Goal: Task Accomplishment & Management: Use online tool/utility

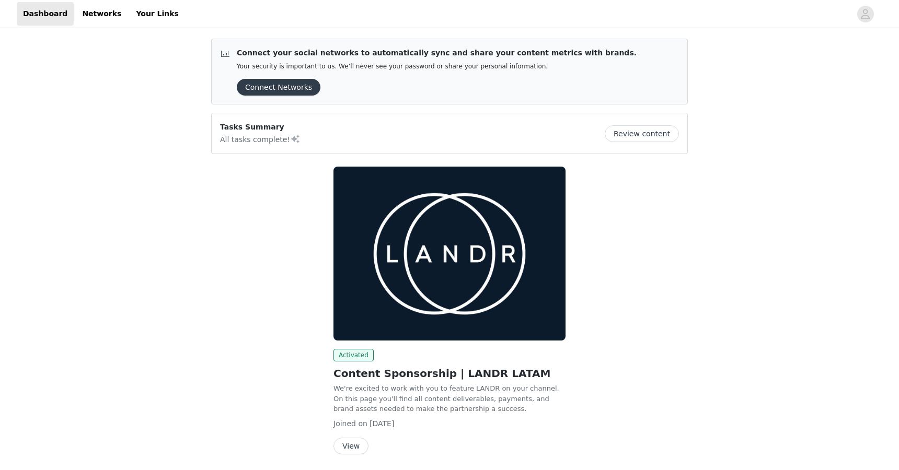
click at [281, 87] on button "Connect Networks" at bounding box center [279, 87] width 84 height 17
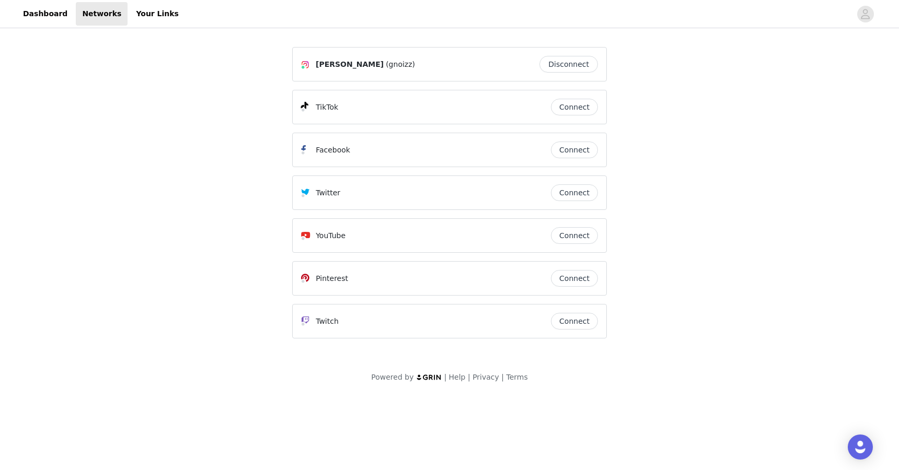
click at [586, 108] on button "Connect" at bounding box center [574, 107] width 47 height 17
click at [98, 17] on link "Networks" at bounding box center [102, 14] width 52 height 24
click at [49, 11] on link "Dashboard" at bounding box center [45, 14] width 57 height 24
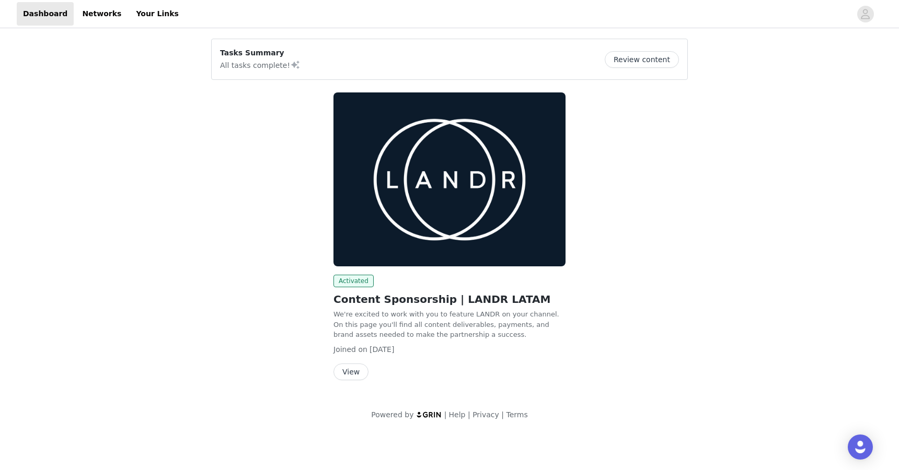
click at [347, 377] on button "View" at bounding box center [350, 372] width 35 height 17
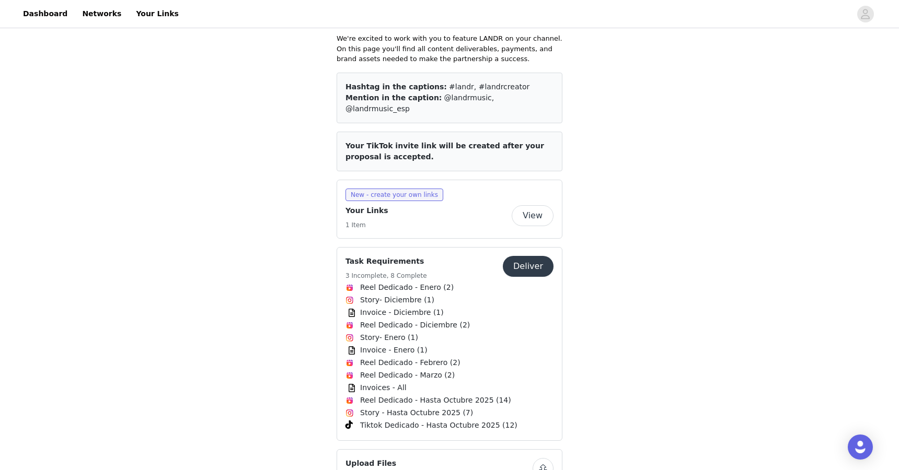
scroll to position [321, 0]
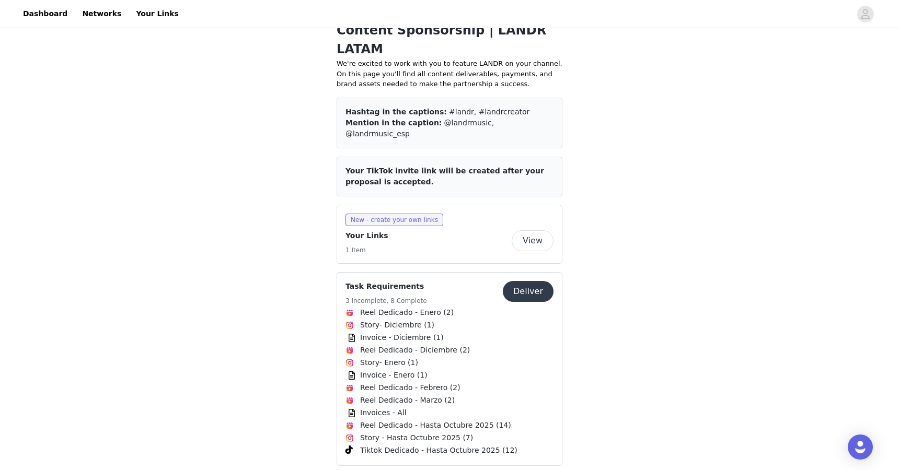
click at [536, 281] on button "Deliver" at bounding box center [528, 291] width 51 height 21
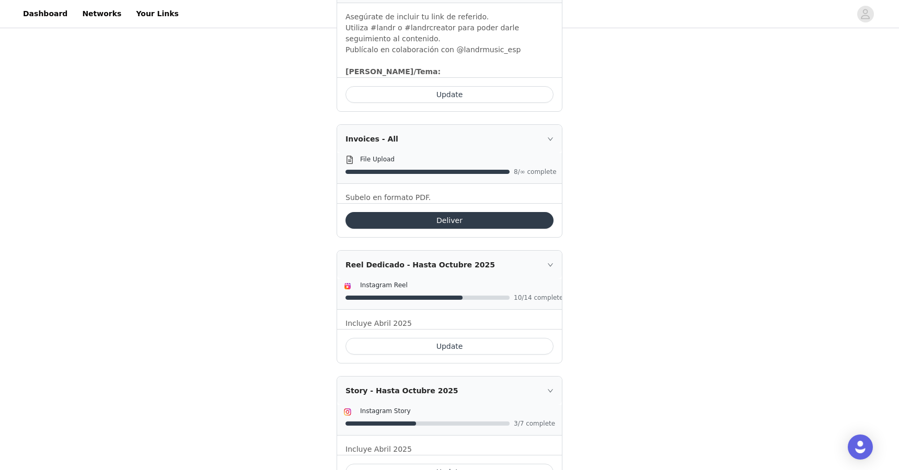
scroll to position [1449, 0]
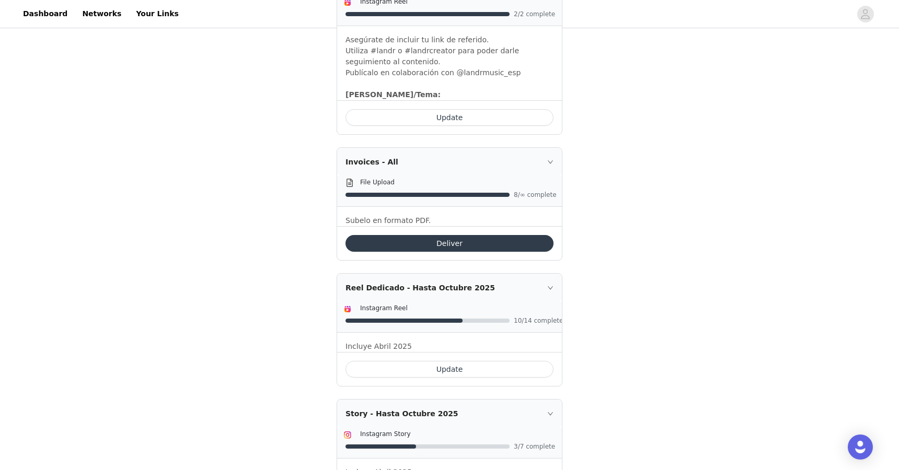
click at [414, 235] on button "Deliver" at bounding box center [449, 243] width 208 height 17
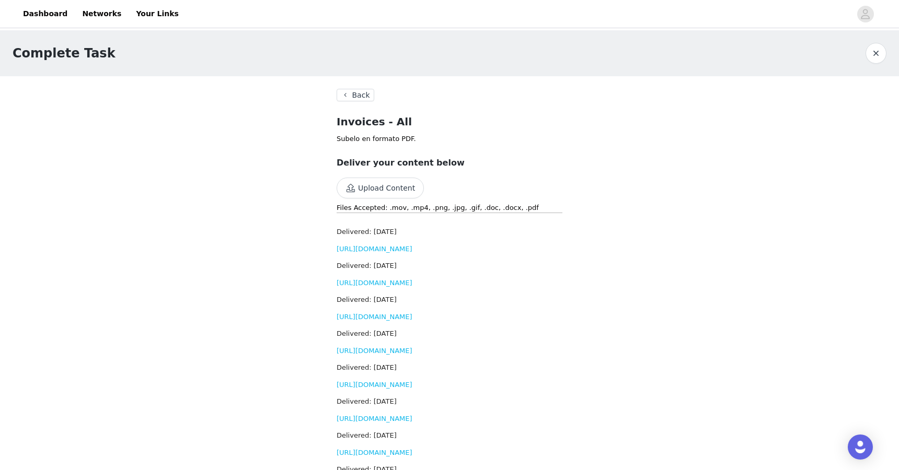
scroll to position [124, 0]
